Goal: Information Seeking & Learning: Learn about a topic

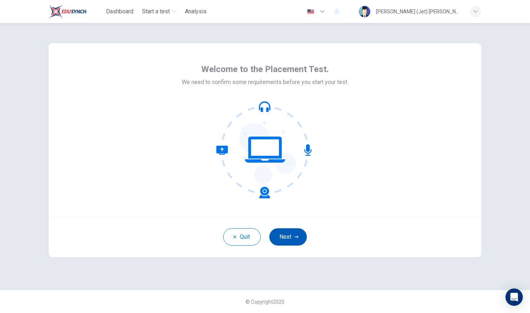
click at [292, 239] on button "Next" at bounding box center [289, 236] width 38 height 17
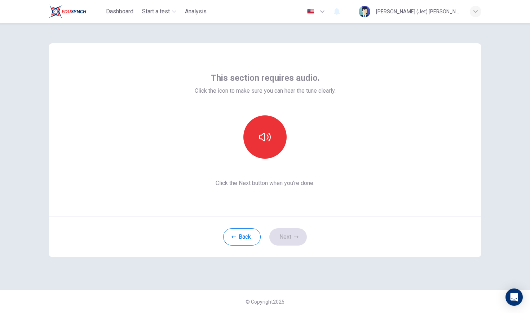
click at [294, 153] on div at bounding box center [265, 136] width 78 height 43
click at [272, 183] on span "Click the Next button when you’re done." at bounding box center [265, 183] width 141 height 9
click at [271, 127] on button "button" at bounding box center [265, 136] width 43 height 43
click at [281, 182] on span "Click the Next button when you’re done." at bounding box center [265, 183] width 141 height 9
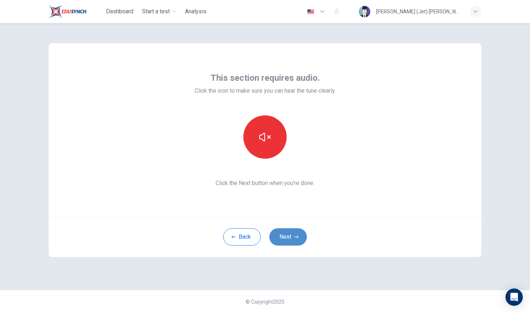
click at [290, 229] on button "Next" at bounding box center [289, 236] width 38 height 17
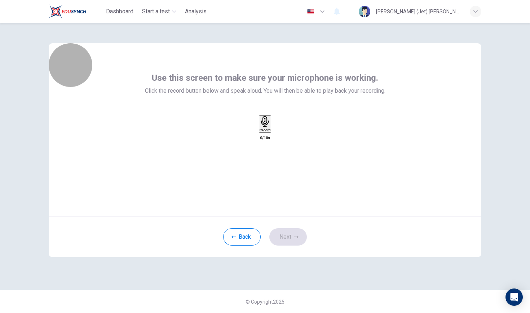
drag, startPoint x: 268, startPoint y: 139, endPoint x: 271, endPoint y: 142, distance: 3.8
click at [271, 132] on h6 "Record" at bounding box center [265, 130] width 11 height 4
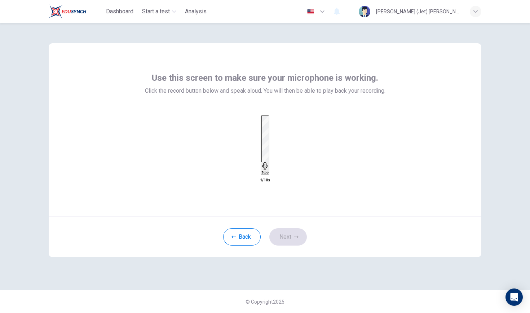
click at [268, 171] on h6 "Stop" at bounding box center [265, 173] width 7 height 4
click at [272, 131] on icon "button" at bounding box center [272, 131] width 0 height 0
click at [286, 233] on button "Next" at bounding box center [289, 236] width 38 height 17
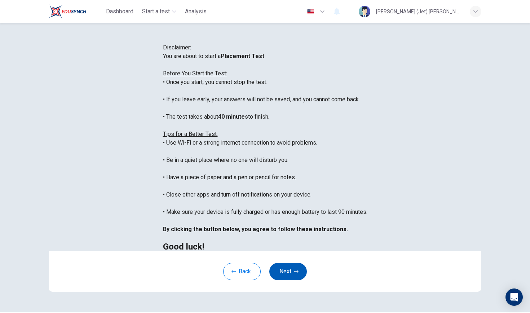
click at [286, 233] on div "You are about to start a Placement Test . Before You Start the Test: • Once you…" at bounding box center [265, 151] width 205 height 199
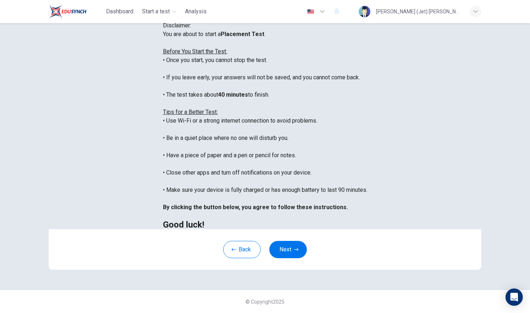
scroll to position [88, 0]
click at [292, 250] on button "Next" at bounding box center [289, 249] width 38 height 17
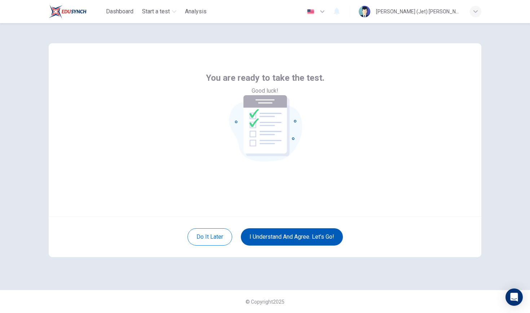
scroll to position [0, 0]
click at [281, 236] on button "I understand and agree. Let’s go!" at bounding box center [292, 236] width 102 height 17
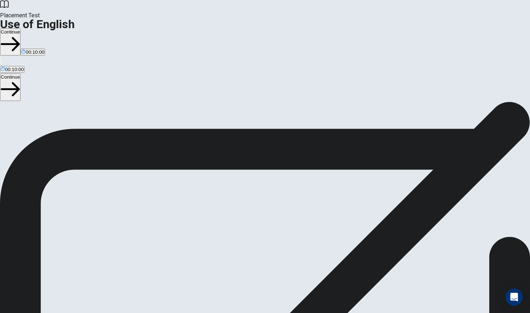
click at [21, 29] on button "Continue" at bounding box center [10, 42] width 21 height 27
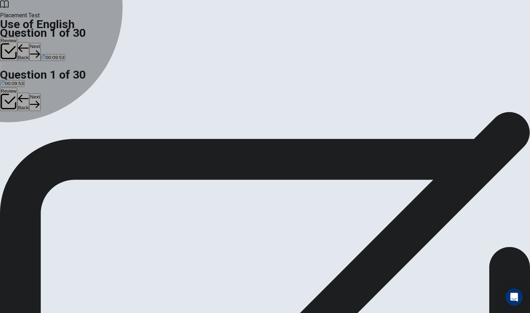
click at [31, 135] on div "C" at bounding box center [26, 132] width 9 height 5
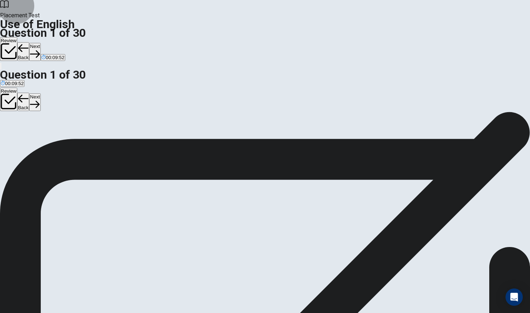
click at [40, 43] on button "Next" at bounding box center [34, 52] width 11 height 18
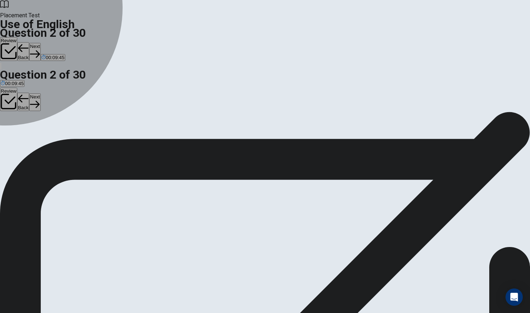
click at [18, 130] on div "A" at bounding box center [9, 132] width 17 height 5
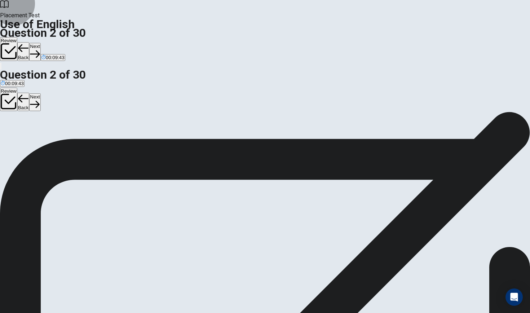
click at [40, 43] on button "Next" at bounding box center [34, 52] width 11 height 18
click at [43, 135] on div "D" at bounding box center [37, 132] width 10 height 5
click at [40, 43] on button "Next" at bounding box center [34, 52] width 11 height 18
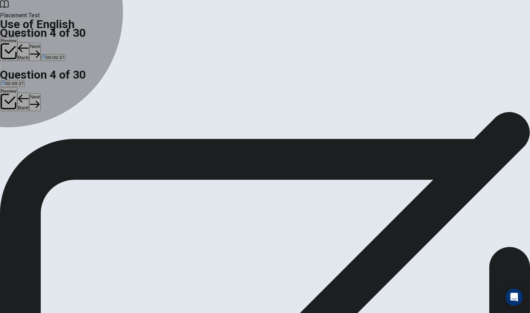
click at [36, 135] on div "D" at bounding box center [32, 132] width 7 height 5
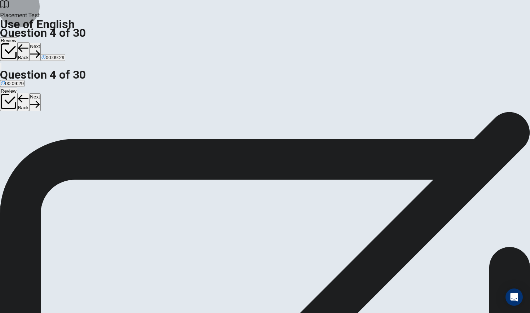
click at [40, 43] on button "Next" at bounding box center [34, 52] width 11 height 18
click at [41, 135] on div "D" at bounding box center [36, 132] width 10 height 5
click at [385, 22] on div "Placement Test Use of English Question 5 of 30 Review Back Next 00:09:25" at bounding box center [265, 35] width 530 height 70
click at [40, 43] on button "Next" at bounding box center [34, 52] width 11 height 18
click at [60, 135] on div "D" at bounding box center [50, 132] width 19 height 5
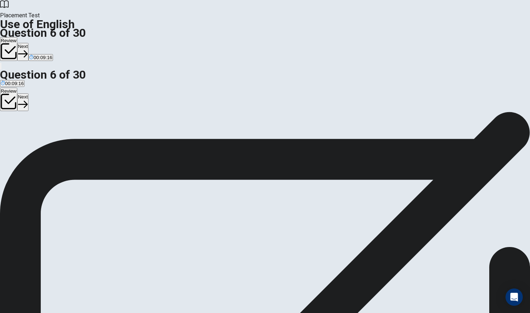
click at [29, 43] on button "Next" at bounding box center [22, 52] width 11 height 18
click at [11, 130] on div "A" at bounding box center [6, 132] width 10 height 5
click at [40, 43] on button "Next" at bounding box center [34, 52] width 11 height 18
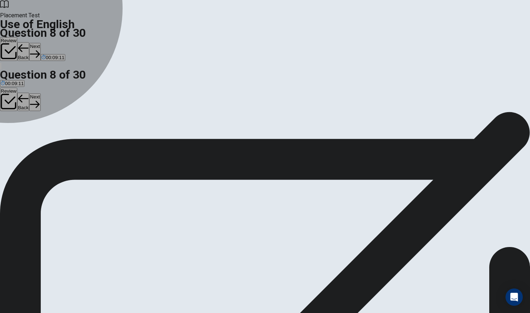
click at [10, 130] on div "A" at bounding box center [5, 132] width 9 height 5
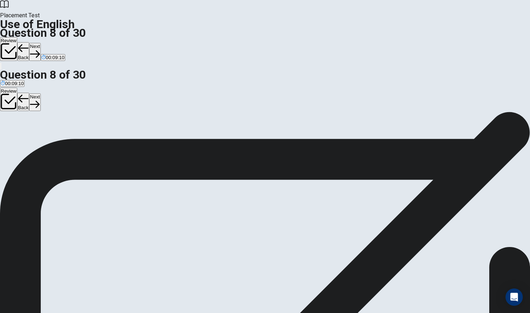
click at [40, 43] on button "Next" at bounding box center [34, 52] width 11 height 18
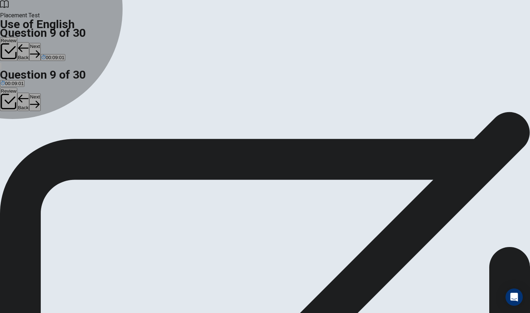
click at [20, 135] on div "B" at bounding box center [16, 132] width 8 height 5
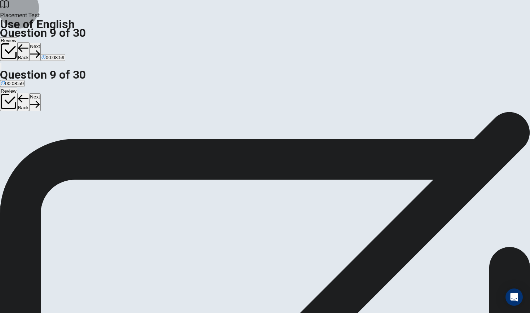
click at [40, 43] on button "Next" at bounding box center [34, 52] width 11 height 18
click at [40, 135] on div "B" at bounding box center [33, 132] width 16 height 5
click at [40, 43] on button "Next" at bounding box center [34, 52] width 11 height 18
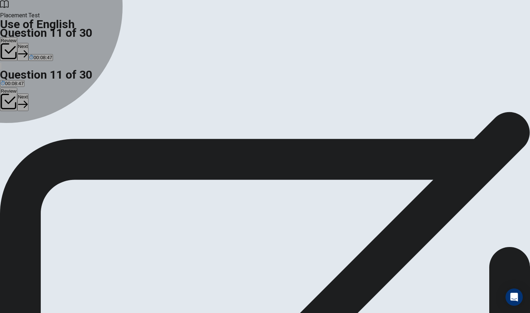
click at [32, 135] on div "D" at bounding box center [28, 132] width 5 height 5
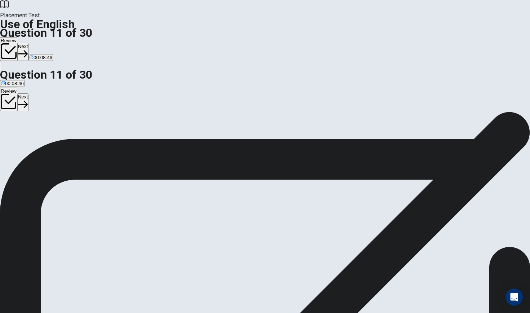
click at [388, 37] on div "Review Next 00:08:46" at bounding box center [265, 53] width 530 height 33
click at [29, 43] on button "Next" at bounding box center [22, 52] width 11 height 18
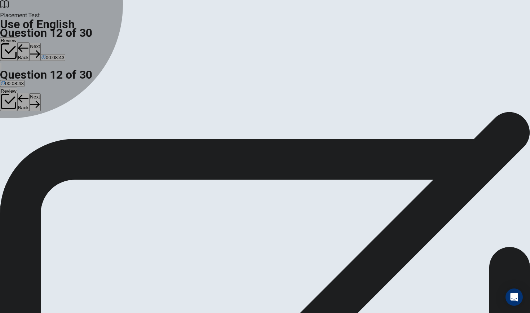
click at [27, 130] on div "A" at bounding box center [14, 132] width 26 height 5
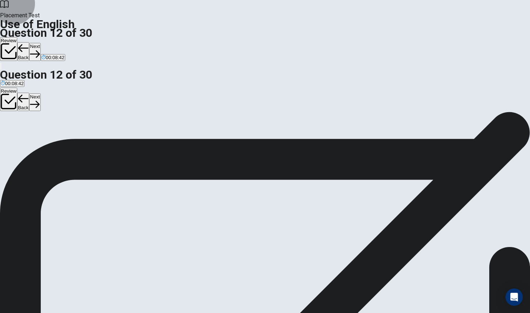
click at [40, 43] on button "Next" at bounding box center [34, 52] width 11 height 18
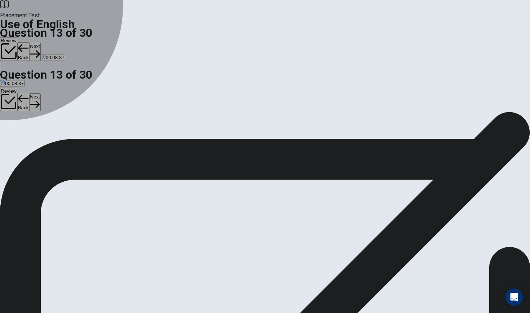
click at [31, 135] on div "B" at bounding box center [24, 132] width 14 height 5
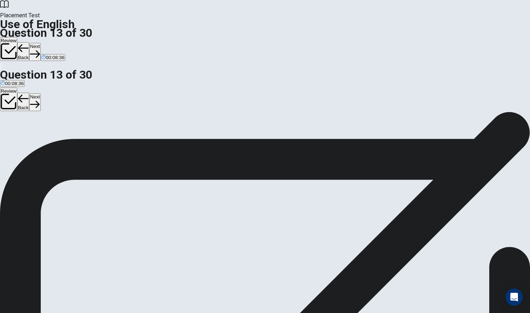
click at [40, 43] on button "Next" at bounding box center [34, 52] width 11 height 18
click at [32, 135] on div "C" at bounding box center [24, 132] width 17 height 5
click at [40, 43] on button "Next" at bounding box center [34, 52] width 11 height 18
click at [12, 130] on div "A" at bounding box center [6, 132] width 11 height 5
click at [40, 43] on button "Next" at bounding box center [34, 52] width 11 height 18
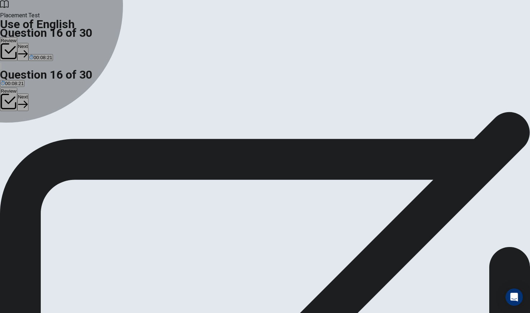
click at [14, 130] on div "A" at bounding box center [7, 132] width 13 height 5
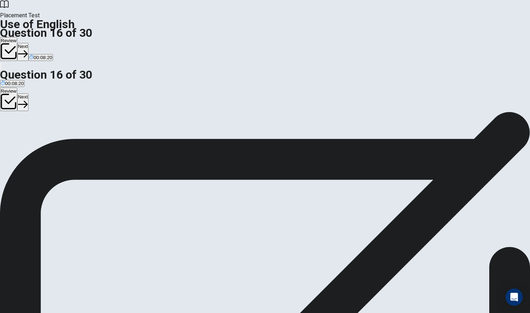
click at [28, 49] on icon "button" at bounding box center [23, 54] width 10 height 10
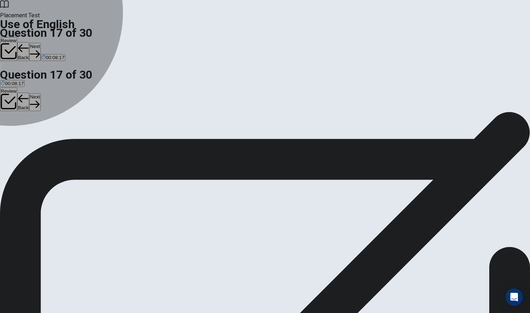
click at [48, 135] on div "C" at bounding box center [38, 132] width 19 height 5
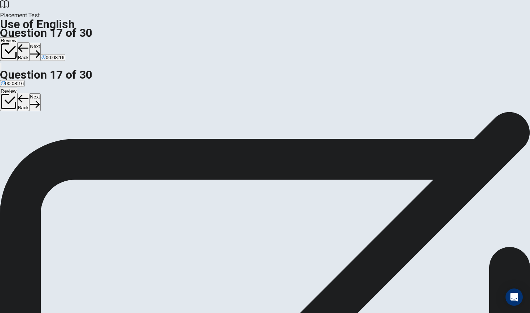
click at [40, 43] on button "Next" at bounding box center [34, 52] width 11 height 18
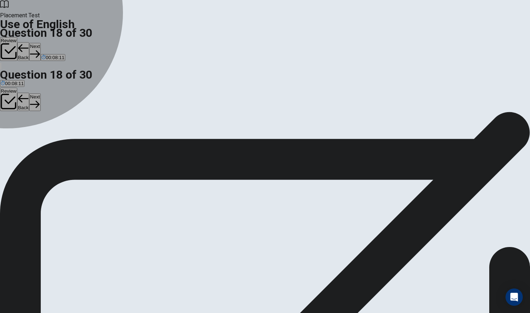
click at [48, 135] on div "C" at bounding box center [37, 132] width 22 height 5
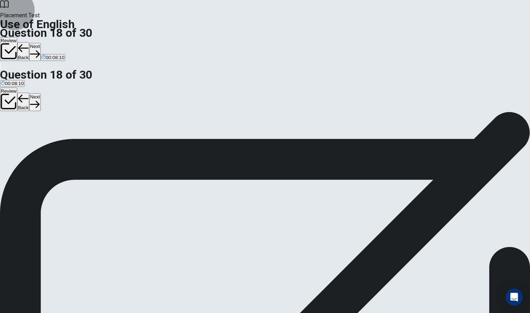
click at [40, 43] on button "Next" at bounding box center [34, 52] width 11 height 18
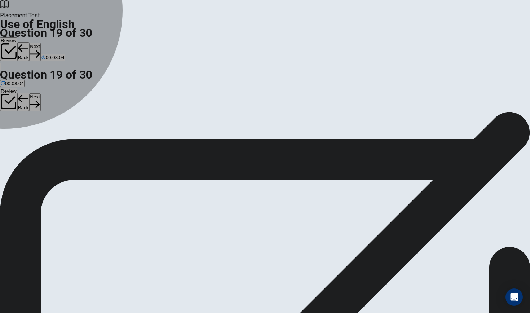
click at [51, 135] on div "D" at bounding box center [47, 132] width 8 height 5
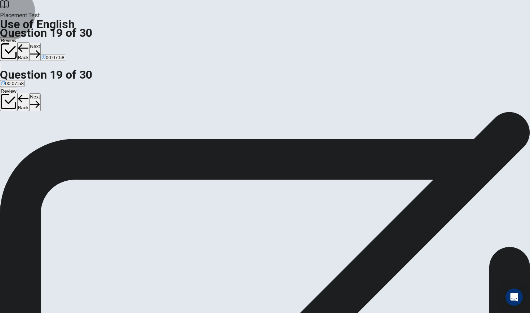
click at [40, 43] on button "Next" at bounding box center [34, 52] width 11 height 18
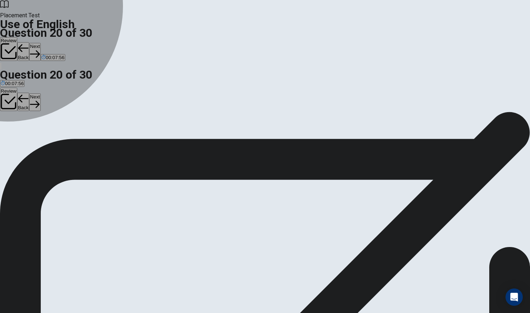
click at [39, 135] on div "D" at bounding box center [36, 132] width 6 height 5
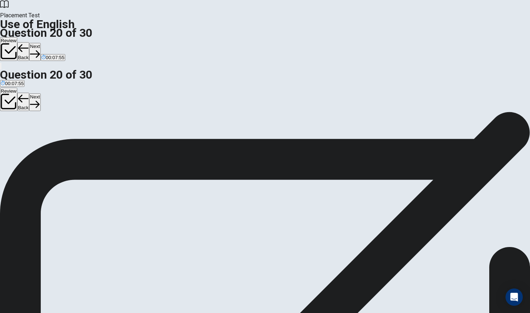
click at [40, 43] on button "Next" at bounding box center [34, 52] width 11 height 18
click at [59, 135] on div "C" at bounding box center [51, 132] width 16 height 5
click at [29, 43] on button "Next" at bounding box center [22, 52] width 11 height 18
click at [24, 130] on div "A" at bounding box center [12, 132] width 23 height 5
click at [40, 43] on button "Next" at bounding box center [34, 52] width 11 height 18
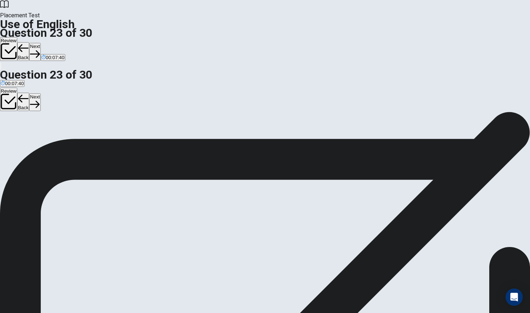
click at [38, 130] on div "A" at bounding box center [20, 132] width 38 height 5
click at [40, 43] on button "Next" at bounding box center [34, 52] width 11 height 18
click at [44, 135] on div "C" at bounding box center [37, 132] width 13 height 5
click at [40, 43] on button "Next" at bounding box center [34, 52] width 11 height 18
click at [168, 135] on div "D" at bounding box center [143, 132] width 49 height 5
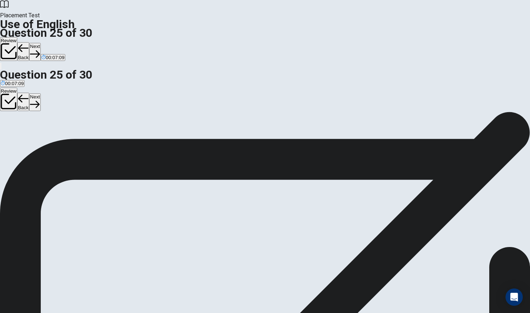
click at [40, 43] on button "Next" at bounding box center [34, 52] width 11 height 18
drag, startPoint x: 215, startPoint y: 170, endPoint x: 210, endPoint y: 187, distance: 17.9
click at [210, 142] on div "A worsen B reduce C expand D delay" at bounding box center [265, 135] width 530 height 13
click at [62, 135] on div "D" at bounding box center [57, 132] width 12 height 5
click at [29, 43] on button "Next" at bounding box center [22, 52] width 11 height 18
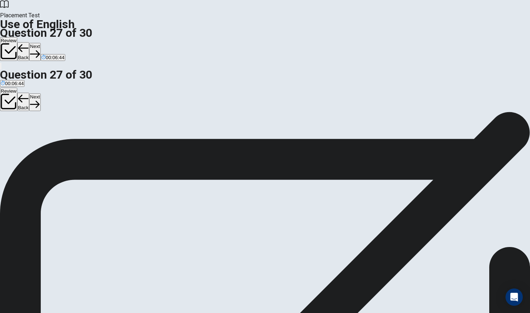
click at [196, 121] on div "Question 27 If something is “elevated,” it is ___. A fragile B raised higher C …" at bounding box center [265, 127] width 530 height 30
click at [43, 135] on div "B" at bounding box center [29, 132] width 28 height 5
click at [30, 42] on button "Back" at bounding box center [23, 51] width 12 height 19
click at [29, 43] on button "Next" at bounding box center [22, 52] width 11 height 18
click at [385, 37] on div "Review Back Next 00:06:38" at bounding box center [265, 49] width 530 height 25
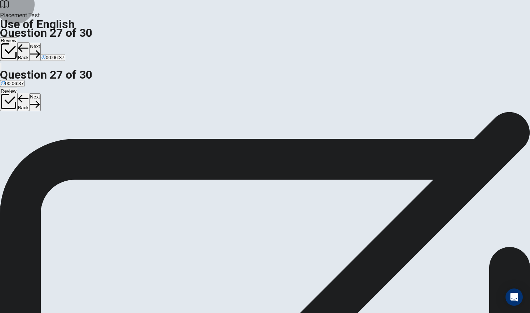
click at [40, 43] on button "Next" at bounding box center [34, 52] width 11 height 18
click at [38, 135] on div "C" at bounding box center [33, 132] width 10 height 5
click at [27, 140] on span "strong" at bounding box center [19, 137] width 13 height 5
click at [40, 43] on button "Next" at bounding box center [34, 52] width 11 height 18
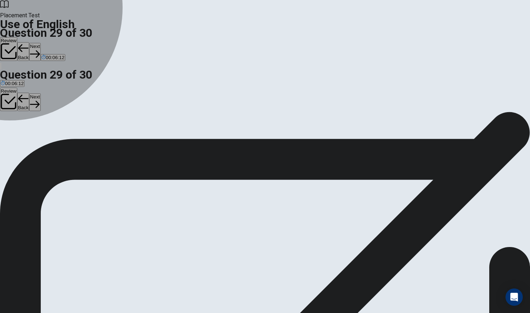
click at [46, 130] on div "A" at bounding box center [23, 132] width 45 height 5
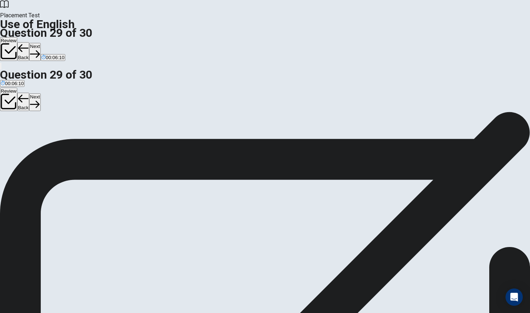
click at [40, 43] on button "Next" at bounding box center [34, 52] width 11 height 18
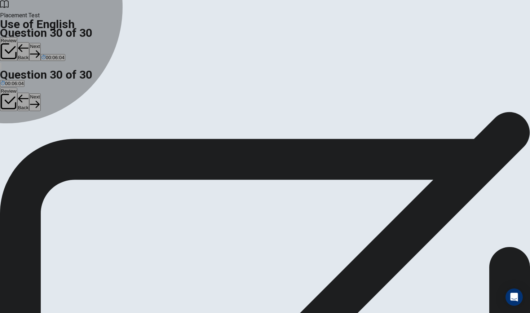
click at [81, 135] on div "D" at bounding box center [74, 132] width 16 height 5
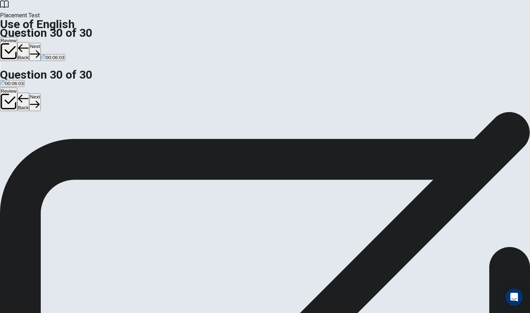
click at [40, 43] on button "Next" at bounding box center [34, 52] width 11 height 18
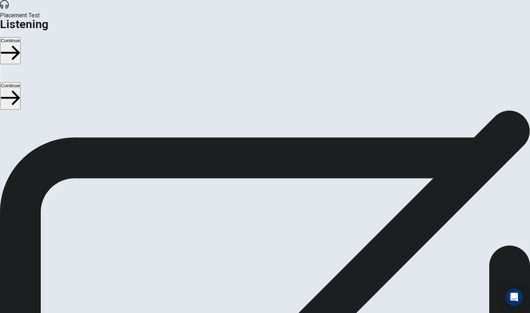
click at [1, 30] on button "button" at bounding box center [0, 33] width 1 height 7
click at [21, 37] on button "Continue" at bounding box center [10, 50] width 21 height 27
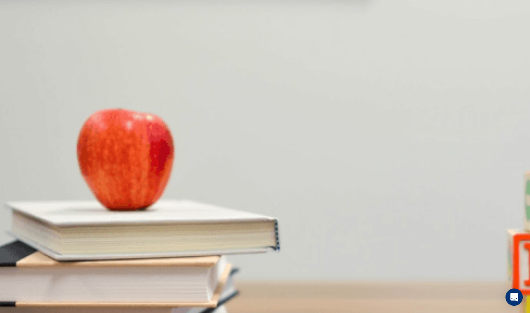
click at [77, 279] on div at bounding box center [265, 279] width 530 height 0
drag, startPoint x: 78, startPoint y: 104, endPoint x: 84, endPoint y: 104, distance: 6.9
click at [84, 279] on div at bounding box center [265, 279] width 530 height 0
drag, startPoint x: 76, startPoint y: 103, endPoint x: 91, endPoint y: 102, distance: 15.2
click at [91, 279] on div at bounding box center [265, 279] width 530 height 0
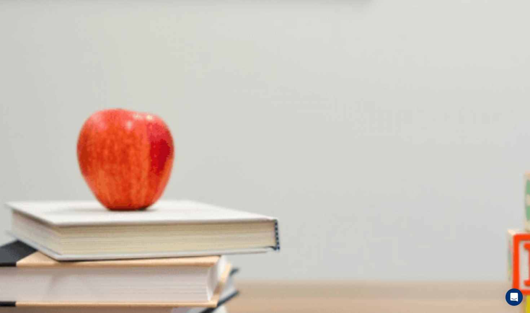
click at [46, 143] on span "Setting realistic goals" at bounding box center [23, 145] width 45 height 5
click at [84, 137] on div "B" at bounding box center [66, 139] width 37 height 5
click at [124, 149] on button "C Doing only cardio" at bounding box center [104, 142] width 39 height 12
type input "14"
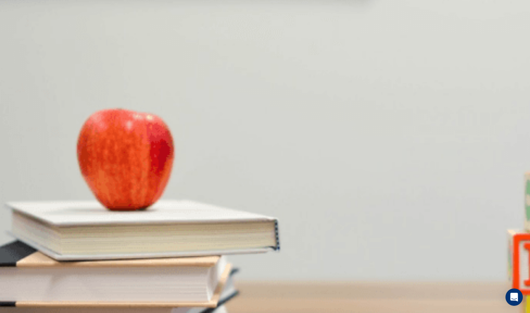
click at [84, 143] on span "Working out daily" at bounding box center [66, 145] width 37 height 5
click at [124, 149] on button "C Doing only cardio" at bounding box center [104, 142] width 39 height 12
click at [123, 148] on span "Doing only cardio" at bounding box center [104, 145] width 37 height 5
click at [286, 145] on div "A Setting realistic goals B Working out daily C Doing only cardio D Avoiding th…" at bounding box center [265, 142] width 530 height 13
click at [85, 139] on button "B Working out daily" at bounding box center [66, 142] width 38 height 12
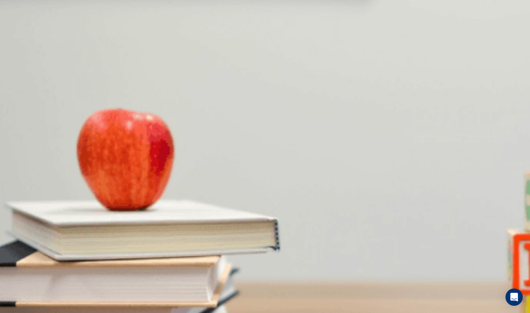
click at [85, 139] on button "B Working out daily" at bounding box center [66, 142] width 38 height 12
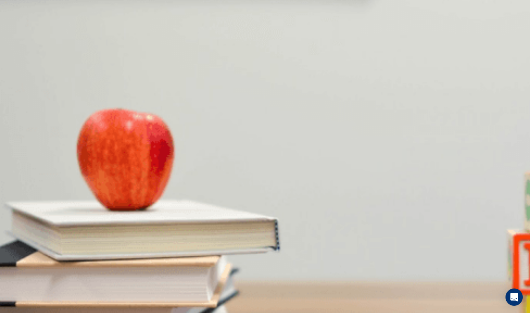
click at [85, 139] on button "B Working out daily" at bounding box center [66, 142] width 38 height 12
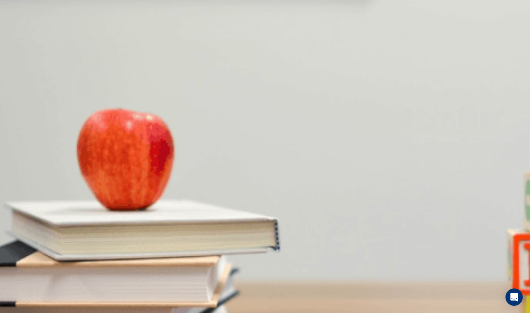
click at [85, 139] on button "B Working out daily" at bounding box center [66, 142] width 38 height 12
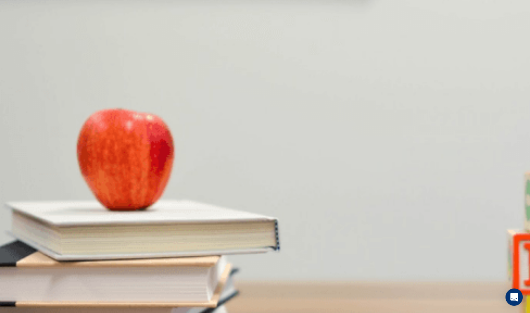
click at [85, 139] on button "B Working out daily" at bounding box center [66, 142] width 38 height 12
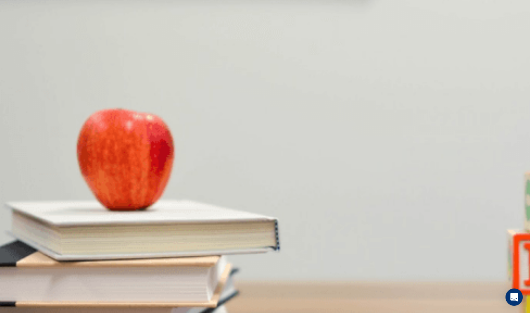
click at [85, 139] on button "B Working out daily" at bounding box center [66, 142] width 38 height 12
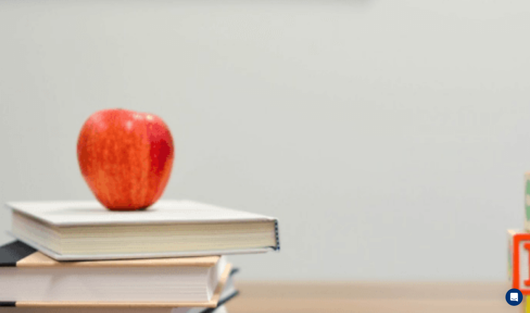
click at [85, 139] on button "B Working out daily" at bounding box center [66, 142] width 38 height 12
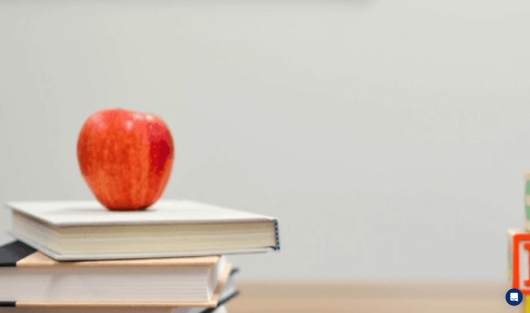
click at [85, 139] on button "B Working out daily" at bounding box center [66, 142] width 38 height 12
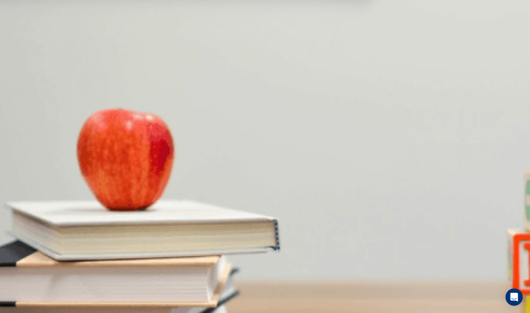
click at [85, 139] on button "B Working out daily" at bounding box center [66, 142] width 38 height 12
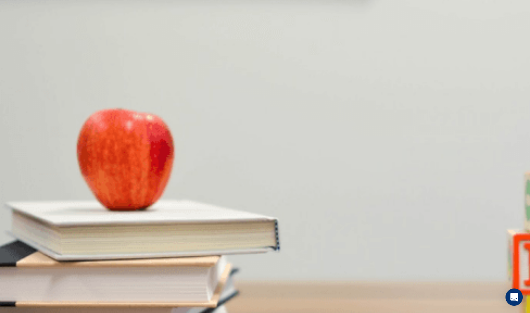
click at [85, 139] on button "B Working out daily" at bounding box center [66, 142] width 38 height 12
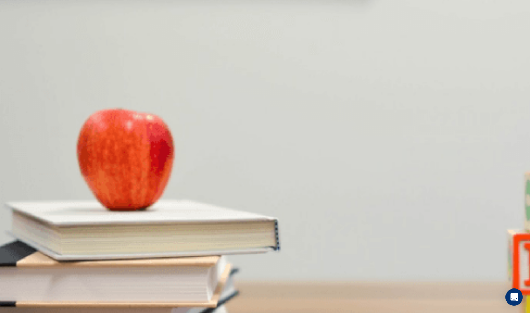
click at [85, 139] on button "B Working out daily" at bounding box center [66, 142] width 38 height 12
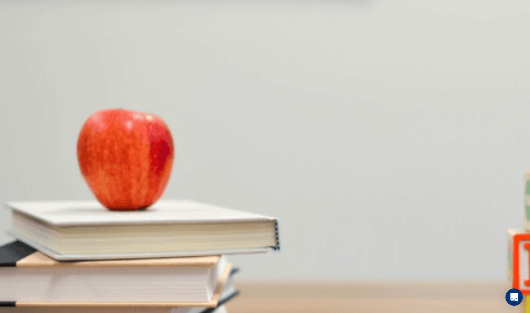
click at [85, 139] on button "B Working out daily" at bounding box center [66, 142] width 38 height 12
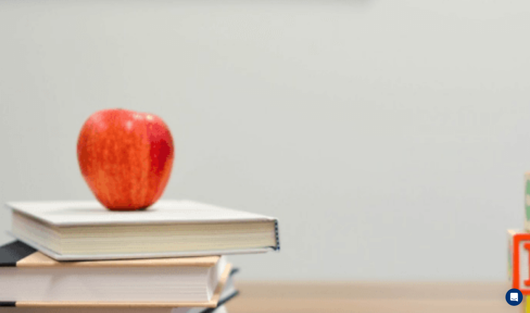
click at [85, 139] on button "B Working out daily" at bounding box center [66, 142] width 38 height 12
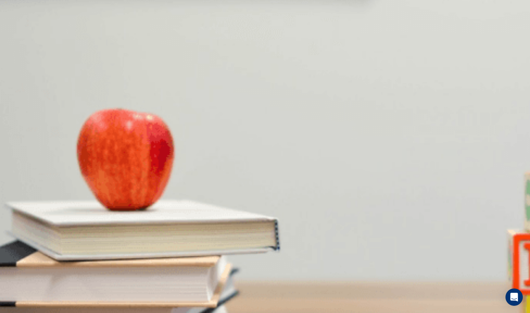
click at [85, 139] on button "B Working out daily" at bounding box center [66, 142] width 38 height 12
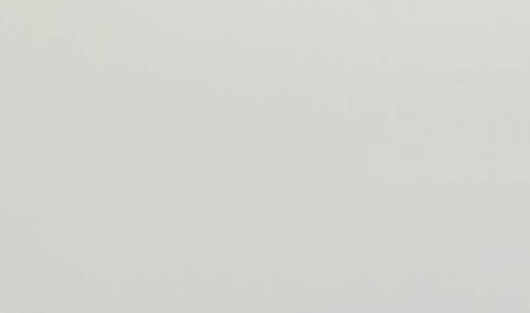
click at [85, 136] on button "B Working out daily" at bounding box center [66, 142] width 38 height 12
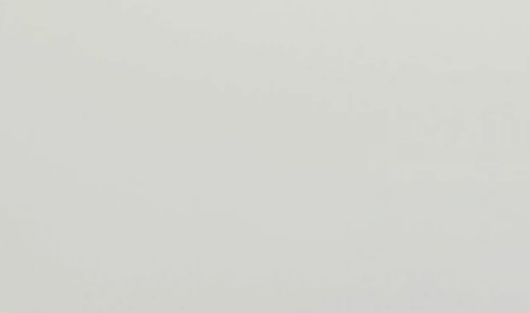
click at [85, 136] on button "B Working out daily" at bounding box center [66, 142] width 38 height 12
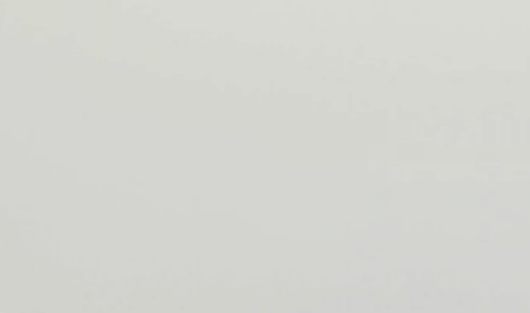
click at [85, 136] on button "B Working out daily" at bounding box center [66, 142] width 38 height 12
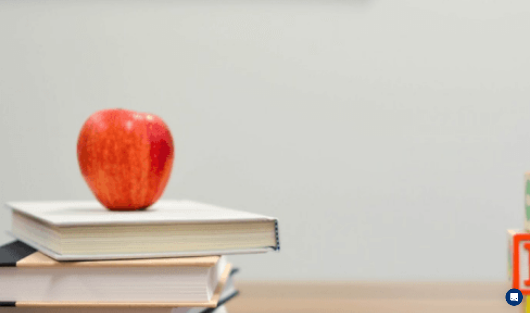
click at [123, 148] on span "Doing only cardio" at bounding box center [104, 145] width 37 height 5
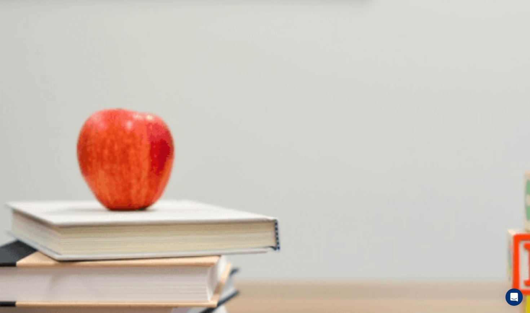
click at [123, 148] on span "Doing only cardio" at bounding box center [104, 145] width 37 height 5
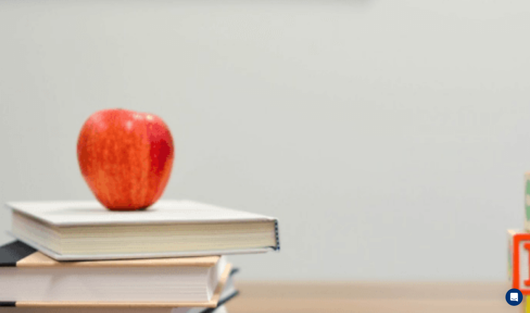
click at [123, 148] on span "Doing only cardio" at bounding box center [104, 145] width 37 height 5
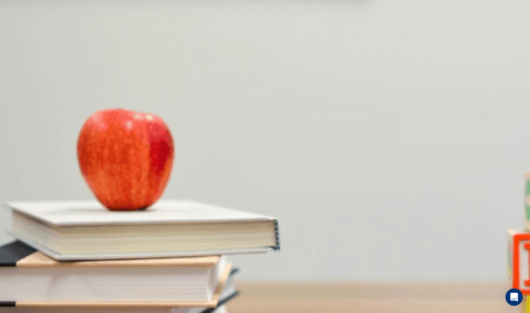
click at [123, 148] on span "Doing only cardio" at bounding box center [104, 145] width 37 height 5
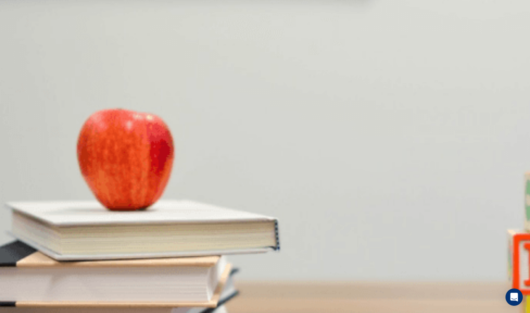
click at [123, 148] on span "Doing only cardio" at bounding box center [104, 145] width 37 height 5
click at [282, 148] on div "A Setting realistic goals B Working out daily C Doing only cardio D Avoiding th…" at bounding box center [265, 142] width 530 height 13
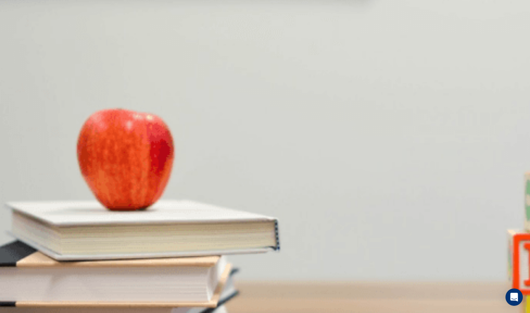
click at [282, 148] on div "A Setting realistic goals B Working out daily C Doing only cardio D Avoiding th…" at bounding box center [265, 142] width 530 height 13
click at [124, 149] on button "C Doing only cardio" at bounding box center [104, 142] width 39 height 12
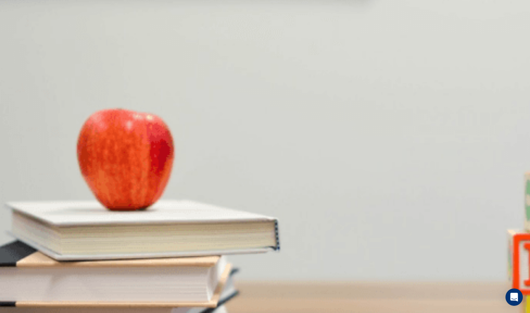
click at [124, 149] on button "C Doing only cardio" at bounding box center [104, 142] width 39 height 12
click at [162, 149] on button "D Avoiding the gym" at bounding box center [143, 142] width 38 height 12
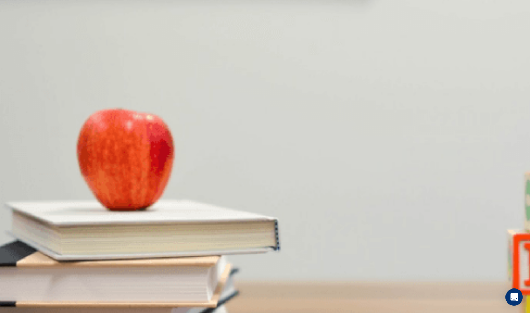
click at [273, 148] on div "A Setting realistic goals B Working out daily C Doing only cardio D Avoiding th…" at bounding box center [265, 142] width 530 height 13
click at [123, 148] on span "Doing only cardio" at bounding box center [104, 145] width 37 height 5
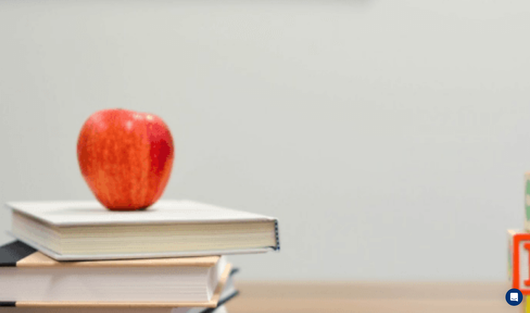
click at [123, 148] on span "Doing only cardio" at bounding box center [104, 145] width 37 height 5
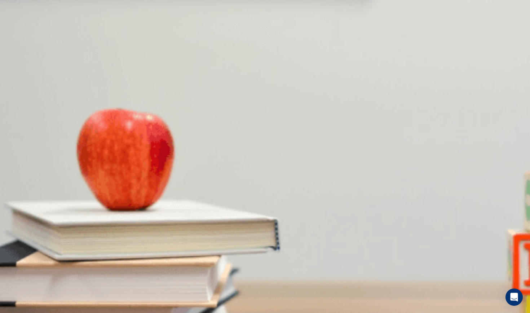
click at [123, 148] on span "Doing only cardio" at bounding box center [104, 145] width 37 height 5
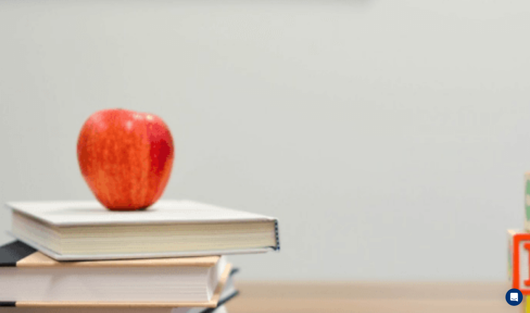
click at [123, 148] on span "Doing only cardio" at bounding box center [104, 145] width 37 height 5
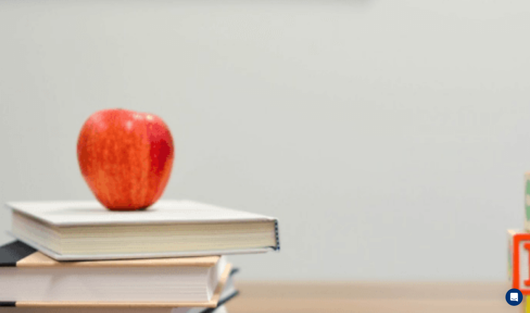
click at [123, 148] on span "Doing only cardio" at bounding box center [104, 145] width 37 height 5
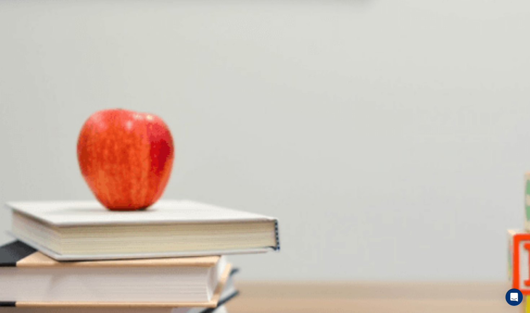
click at [123, 148] on span "Doing only cardio" at bounding box center [104, 145] width 37 height 5
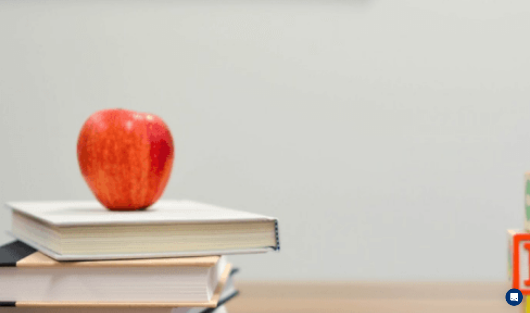
click at [123, 148] on span "Doing only cardio" at bounding box center [104, 145] width 37 height 5
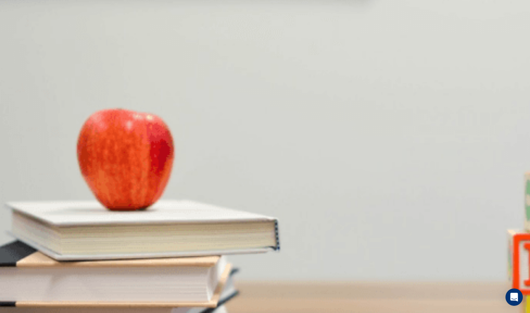
click at [123, 148] on span "Doing only cardio" at bounding box center [104, 145] width 37 height 5
click at [46, 143] on span "Setting realistic goals" at bounding box center [23, 145] width 45 height 5
click at [84, 143] on span "Working out daily" at bounding box center [66, 145] width 37 height 5
click at [47, 136] on button "A Setting realistic goals" at bounding box center [23, 142] width 47 height 12
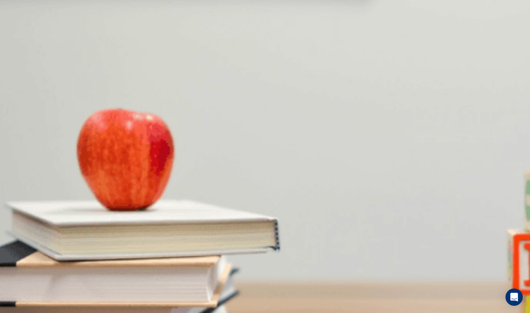
click at [52, 173] on span "Yoga" at bounding box center [46, 175] width 11 height 5
click at [43, 264] on span "Three times a week" at bounding box center [22, 266] width 42 height 5
click at [90, 203] on span "A beginner workout routine" at bounding box center [61, 205] width 57 height 5
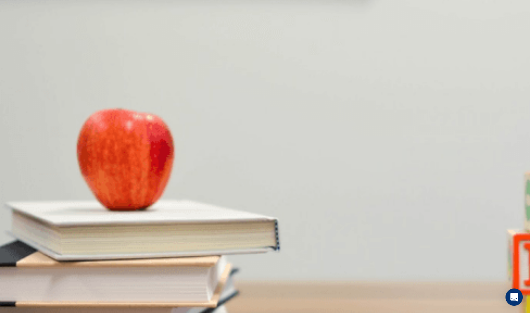
scroll to position [487, 0]
click at [95, 227] on button "B It’s helping her energy levels" at bounding box center [63, 233] width 62 height 12
click at [21, 37] on button "Continue" at bounding box center [10, 50] width 21 height 27
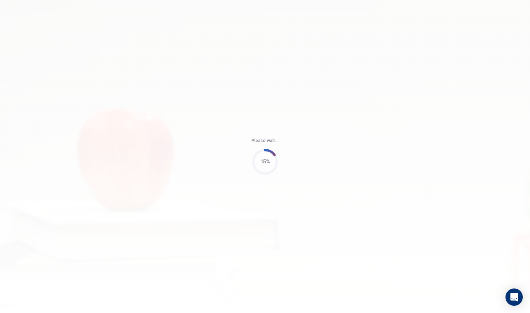
type input "59"
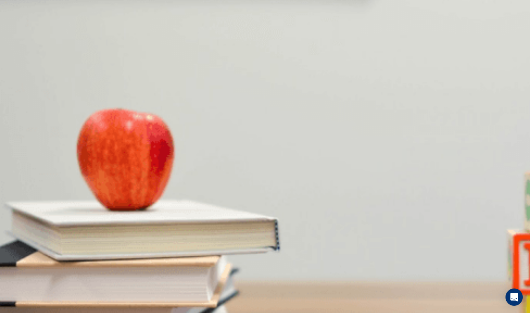
scroll to position [0, 0]
click at [92, 211] on img at bounding box center [265, 156] width 530 height 313
drag, startPoint x: 20, startPoint y: 31, endPoint x: 454, endPoint y: 274, distance: 496.9
click at [454, 110] on div "Question 6 What is the man worried about? A The length of his slides B Running …" at bounding box center [265, 110] width 530 height 0
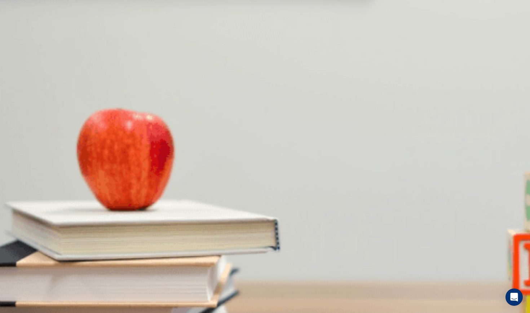
drag, startPoint x: 454, startPoint y: 274, endPoint x: 295, endPoint y: 257, distance: 159.6
click at [295, 180] on div "Question 7 What advice does the woman give about answering questions? A Avoid a…" at bounding box center [265, 164] width 530 height 30
drag, startPoint x: 396, startPoint y: 262, endPoint x: 256, endPoint y: 240, distance: 141.7
click at [256, 167] on div "Question 7 What advice does the woman give about answering questions?" at bounding box center [265, 157] width 530 height 17
drag, startPoint x: 256, startPoint y: 240, endPoint x: 285, endPoint y: 239, distance: 29.2
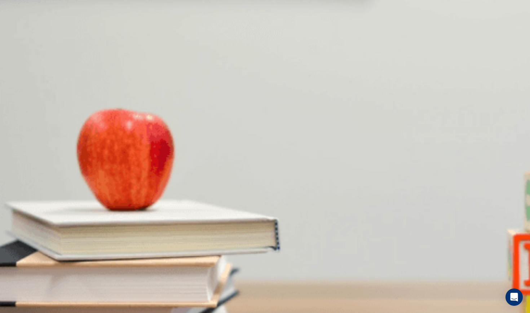
click at [285, 158] on h4 "Question 7" at bounding box center [265, 153] width 530 height 9
drag, startPoint x: 226, startPoint y: 184, endPoint x: 359, endPoint y: 107, distance: 153.6
click at [359, 119] on div "Question 6 What is the man worried about? A The length of his slides B Running …" at bounding box center [265, 134] width 530 height 30
drag, startPoint x: 405, startPoint y: 18, endPoint x: 443, endPoint y: 13, distance: 39.0
click at [443, 29] on div "Continue" at bounding box center [265, 47] width 530 height 36
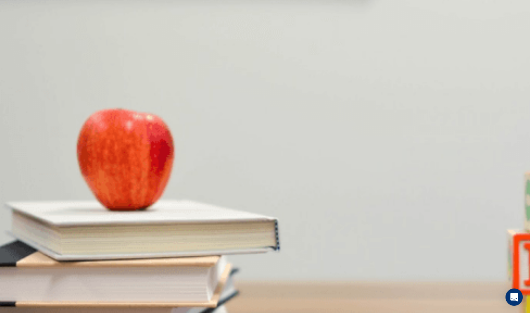
drag, startPoint x: 66, startPoint y: 6, endPoint x: 64, endPoint y: 14, distance: 8.1
click at [64, 14] on div "Placement Test Listening" at bounding box center [265, 14] width 530 height 29
click at [194, 148] on span "Handling the Q&A session" at bounding box center [166, 145] width 56 height 5
click at [183, 173] on span "Be concise and admit if you don’t know the answer" at bounding box center [129, 175] width 108 height 5
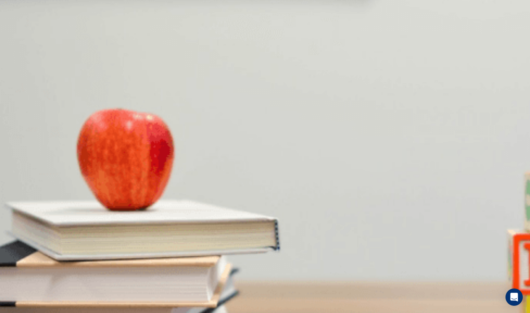
scroll to position [513, 0]
click at [190, 228] on div "C" at bounding box center [147, 230] width 86 height 5
click at [93, 202] on div "B" at bounding box center [65, 200] width 56 height 5
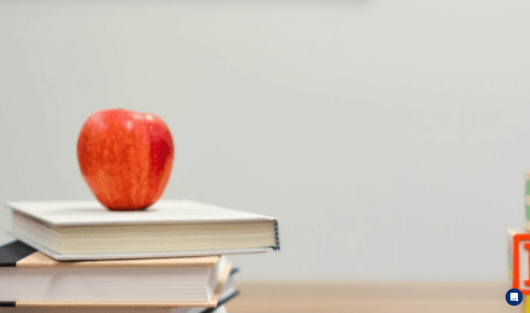
click at [54, 264] on span "The slides" at bounding box center [43, 266] width 22 height 5
click at [21, 37] on button "Continue" at bounding box center [10, 50] width 21 height 27
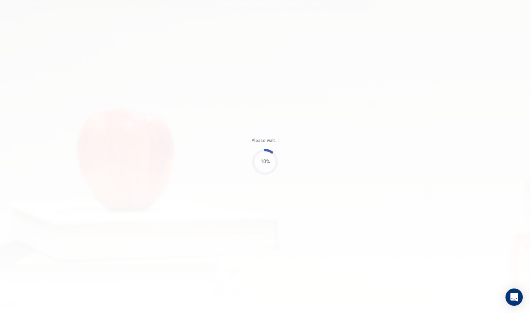
type input "53"
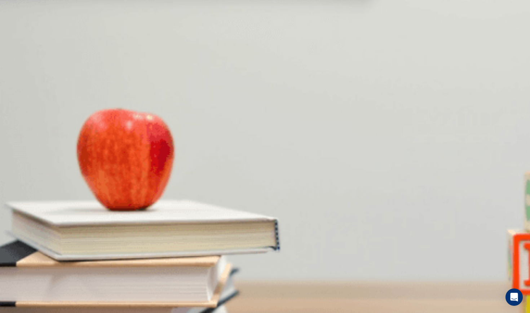
scroll to position [673, 0]
click at [52, 264] on span "The fabric hasn’t arrived" at bounding box center [27, 266] width 52 height 5
click at [180, 167] on div "C" at bounding box center [140, 169] width 78 height 5
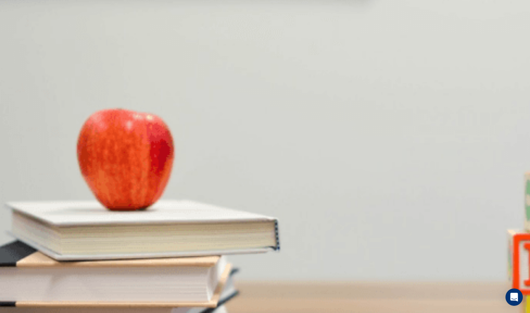
click at [147, 198] on div "C" at bounding box center [112, 200] width 67 height 5
click at [174, 228] on div "C" at bounding box center [141, 230] width 66 height 5
click at [214, 143] on div "D" at bounding box center [187, 139] width 53 height 5
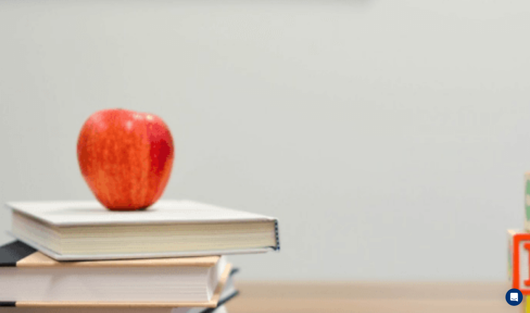
scroll to position [360, 0]
click at [147, 203] on span "The lighting and sound systems" at bounding box center [112, 205] width 67 height 5
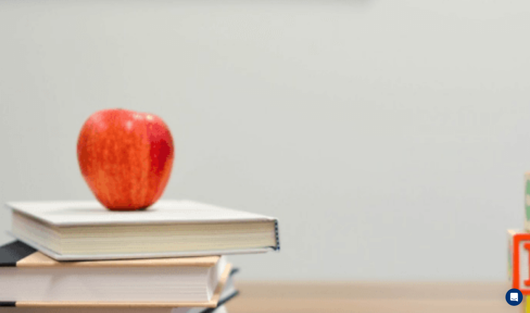
click at [147, 203] on span "The lighting and sound systems" at bounding box center [112, 205] width 67 height 5
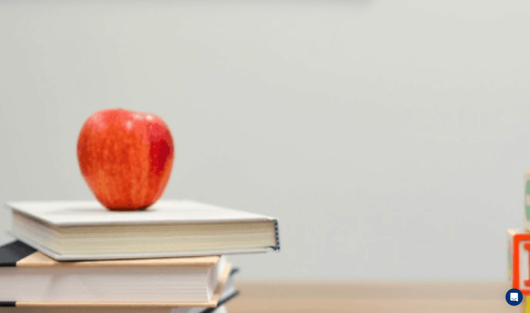
click at [147, 203] on span "The lighting and sound systems" at bounding box center [112, 205] width 67 height 5
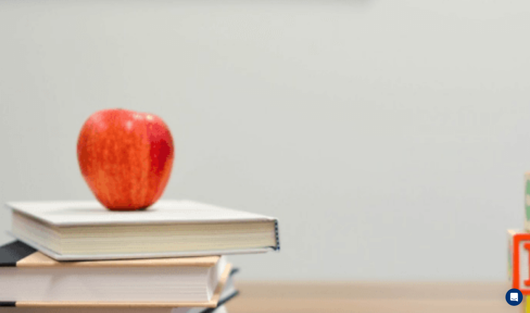
click at [147, 203] on span "The lighting and sound systems" at bounding box center [112, 205] width 67 height 5
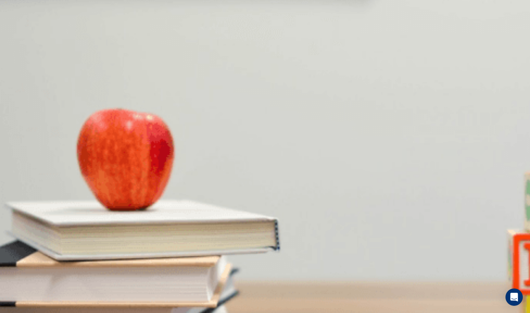
click at [147, 203] on span "The lighting and sound systems" at bounding box center [112, 205] width 67 height 5
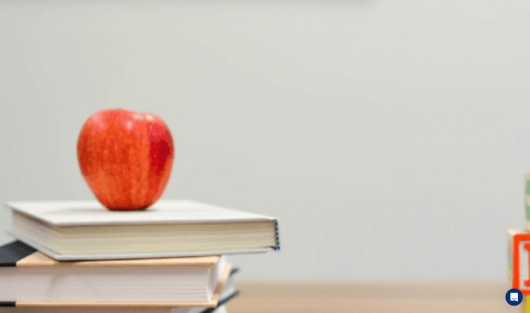
click at [147, 203] on span "The lighting and sound systems" at bounding box center [112, 205] width 67 height 5
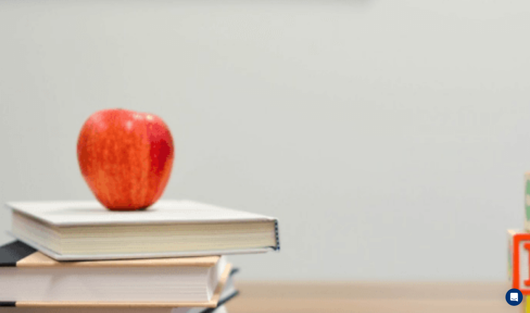
click at [147, 203] on span "The lighting and sound systems" at bounding box center [112, 205] width 67 height 5
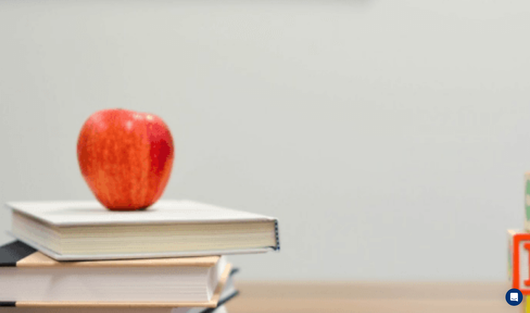
click at [147, 203] on span "The lighting and sound systems" at bounding box center [112, 205] width 67 height 5
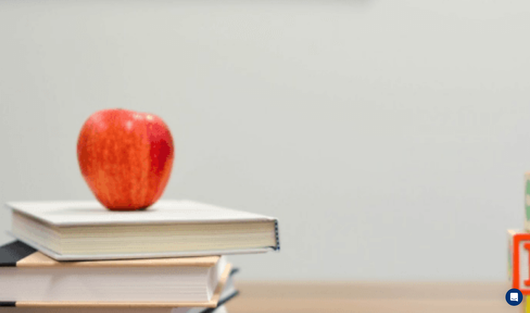
scroll to position [355, 0]
click at [21, 37] on button "Continue" at bounding box center [10, 50] width 21 height 27
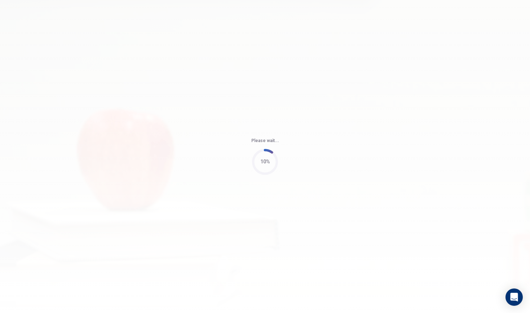
type input "68"
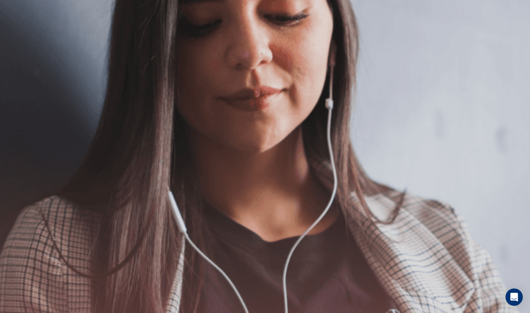
scroll to position [22, 0]
drag, startPoint x: 70, startPoint y: 152, endPoint x: 187, endPoint y: 165, distance: 117.7
click at [163, 156] on span "Use a headset if available (recommended for best audio quality). Ensure your mi…" at bounding box center [81, 126] width 163 height 59
click at [113, 156] on span "Use a headset if available (recommended for best audio quality). Ensure your mi…" at bounding box center [81, 126] width 163 height 59
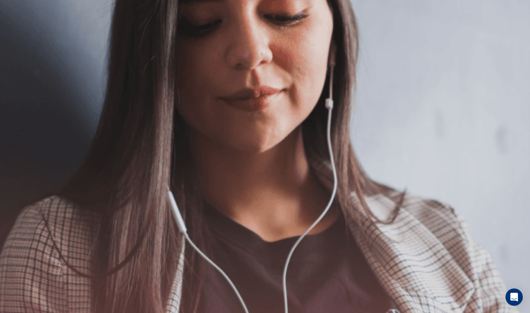
click at [119, 156] on span "Use a headset if available (recommended for best audio quality). Ensure your mi…" at bounding box center [81, 126] width 163 height 59
click at [21, 37] on button "Continue" at bounding box center [10, 50] width 21 height 27
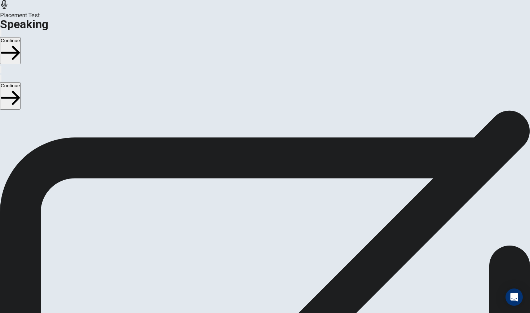
click at [278, 258] on icon at bounding box center [266, 271] width 26 height 26
click at [257, 233] on button "Play Audio" at bounding box center [256, 236] width 1 height 7
click at [265, 238] on icon "Pause Audio" at bounding box center [261, 242] width 8 height 9
click at [255, 238] on icon "Record Again" at bounding box center [255, 238] width 0 height 0
click at [274, 258] on icon at bounding box center [264, 271] width 18 height 26
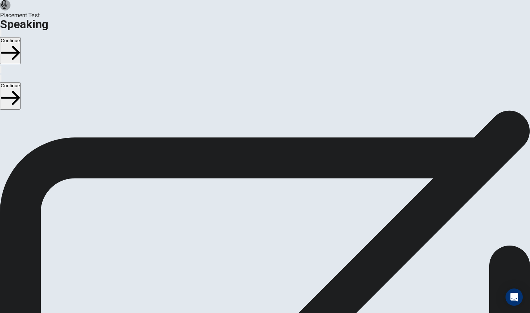
click at [257, 233] on button "Play Audio" at bounding box center [256, 236] width 1 height 7
click at [280, 232] on button "Record Again" at bounding box center [265, 249] width 30 height 35
click at [278, 287] on span "Stop Recording" at bounding box center [266, 295] width 26 height 16
click at [264, 238] on icon "Play Audio" at bounding box center [260, 242] width 7 height 9
click at [265, 238] on icon "Pause Audio" at bounding box center [261, 242] width 8 height 9
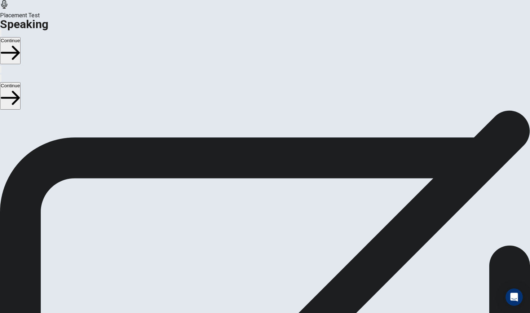
click at [255, 238] on icon "Record Again" at bounding box center [255, 238] width 0 height 0
click at [264, 238] on icon "Record Again" at bounding box center [259, 242] width 9 height 9
click at [278, 211] on div "Stop Recording" at bounding box center [266, 257] width 26 height 92
click at [257, 233] on button "Play Audio" at bounding box center [256, 236] width 1 height 7
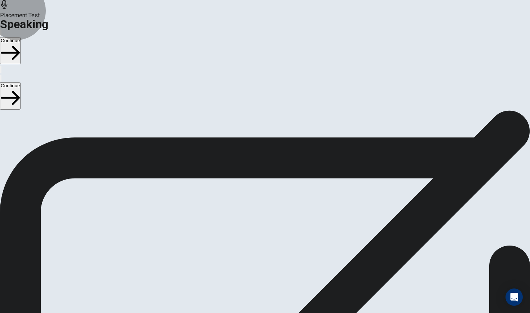
click at [21, 37] on button "Continue" at bounding box center [10, 50] width 21 height 27
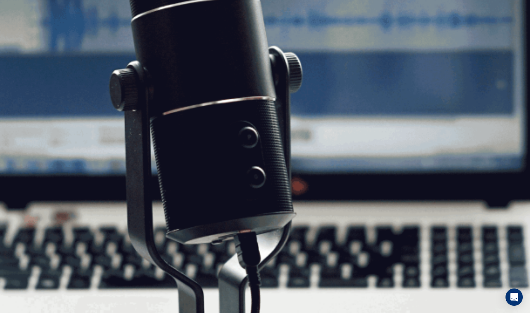
click at [244, 200] on span "The Speaking Test will start now. There are 3 questions in this section. • 1 qu…" at bounding box center [132, 148] width 265 height 102
click at [20, 43] on icon "button" at bounding box center [10, 52] width 19 height 19
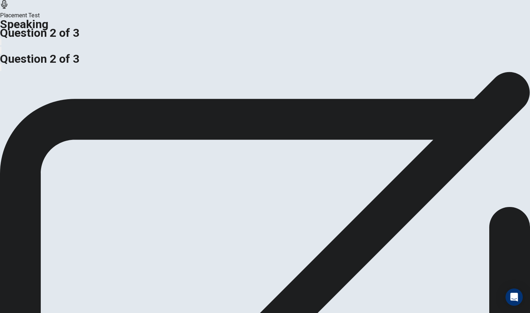
drag, startPoint x: 69, startPoint y: 195, endPoint x: 135, endPoint y: 203, distance: 66.1
click at [135, 86] on div "Preparation Time: 15 seconds Response Time: 45 seconds" at bounding box center [265, 81] width 530 height 9
click at [135, 85] on span "Response Time: 45 seconds" at bounding box center [112, 81] width 73 height 7
drag, startPoint x: 70, startPoint y: 194, endPoint x: 106, endPoint y: 196, distance: 36.5
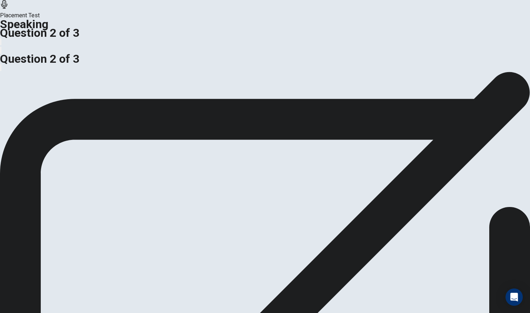
click at [76, 85] on span "Preparation Time: 15 seconds" at bounding box center [38, 81] width 76 height 7
drag, startPoint x: 69, startPoint y: 174, endPoint x: 192, endPoint y: 175, distance: 123.4
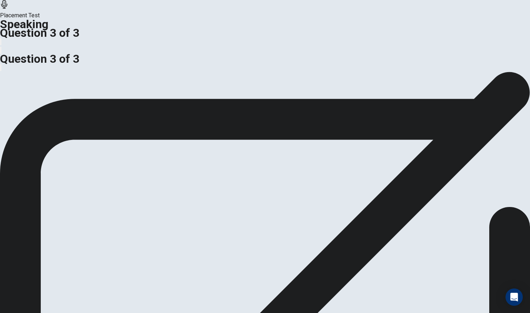
click at [192, 76] on span "Can communities encourage more people to take part in volunteering? How?" at bounding box center [96, 72] width 192 height 7
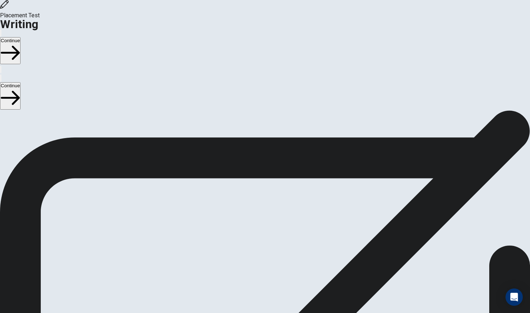
click at [21, 37] on button "Continue" at bounding box center [10, 50] width 21 height 27
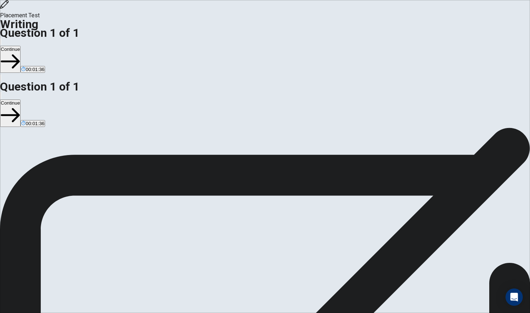
drag, startPoint x: 283, startPoint y: 71, endPoint x: 278, endPoint y: 71, distance: 4.7
type textarea "For me, the best choice for the event that strengthens my relationship with the…"
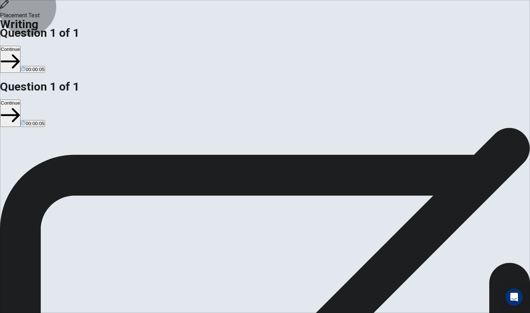
click at [21, 46] on button "Continue" at bounding box center [10, 59] width 21 height 27
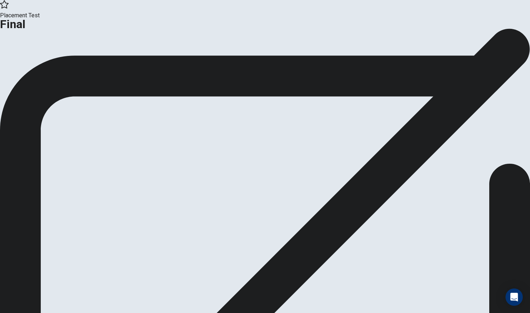
click at [57, 64] on button "Continue" at bounding box center [42, 59] width 29 height 10
